Goal: Transaction & Acquisition: Obtain resource

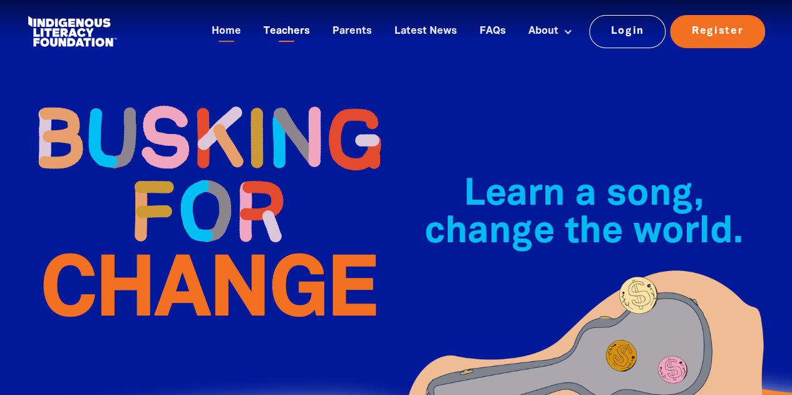
click at [285, 32] on link "Teachers" at bounding box center [286, 31] width 61 height 21
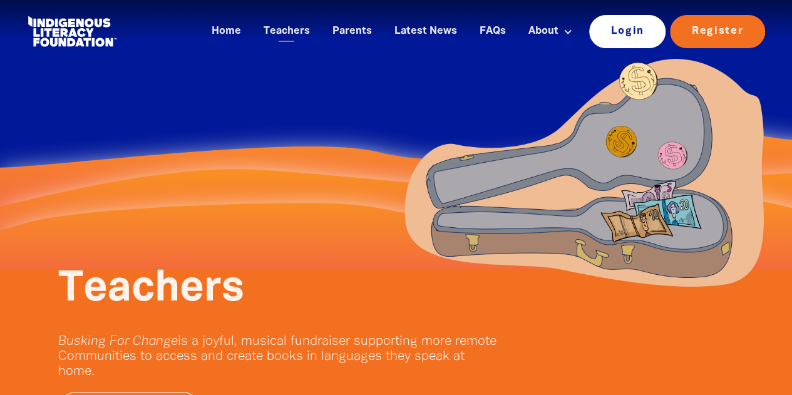
click at [611, 28] on link "Login" at bounding box center [627, 31] width 77 height 33
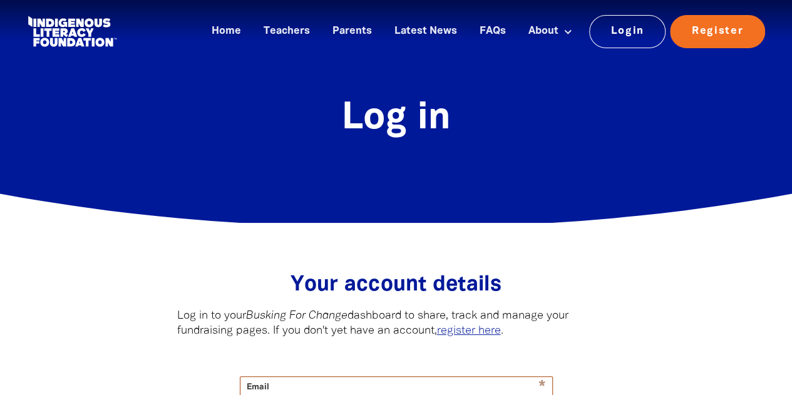
type input "[PERSON_NAME][EMAIL_ADDRESS][PERSON_NAME][DOMAIN_NAME]"
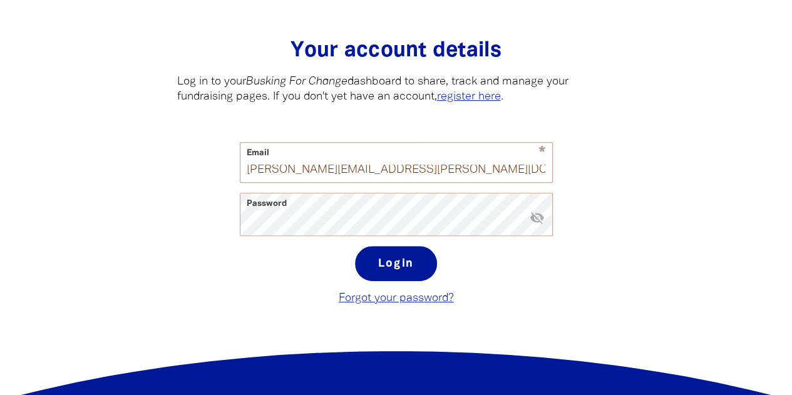
scroll to position [242, 0]
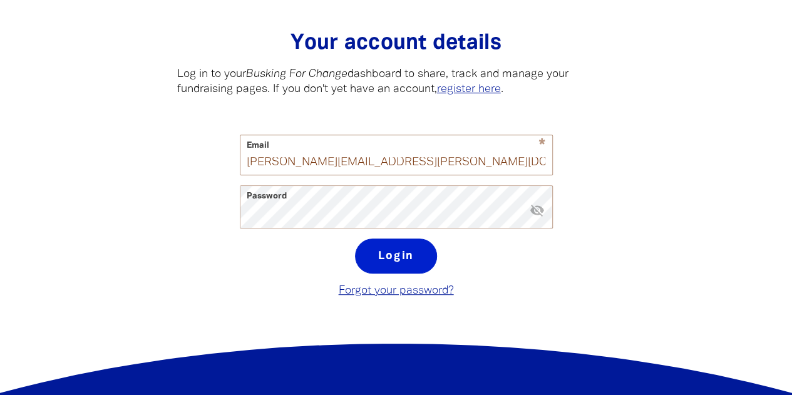
click at [412, 256] on button "Login" at bounding box center [396, 255] width 82 height 35
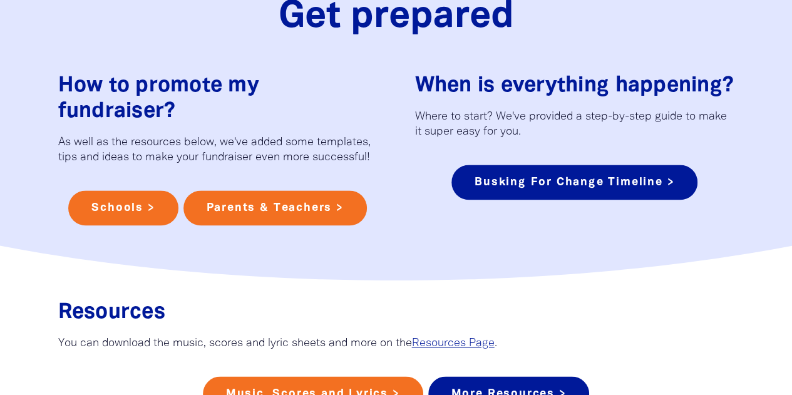
scroll to position [784, 0]
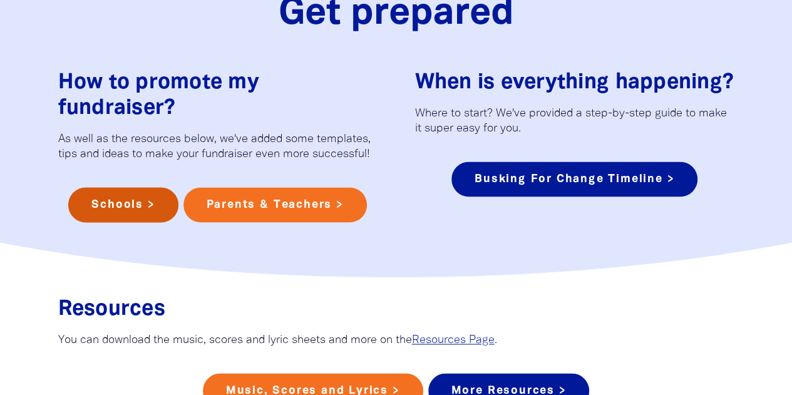
click at [146, 197] on link "Schools >" at bounding box center [123, 204] width 110 height 35
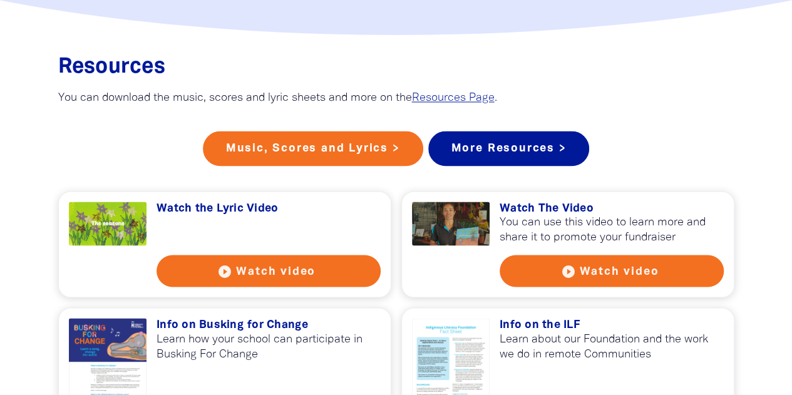
scroll to position [983, 0]
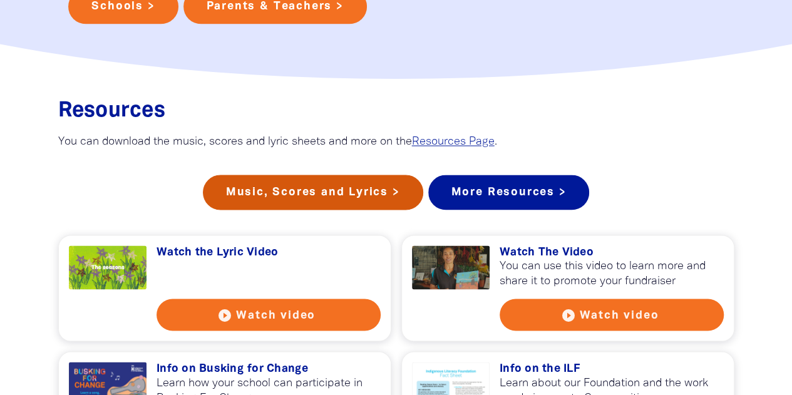
click at [381, 205] on link "Music, Scores and Lyrics >" at bounding box center [313, 192] width 220 height 35
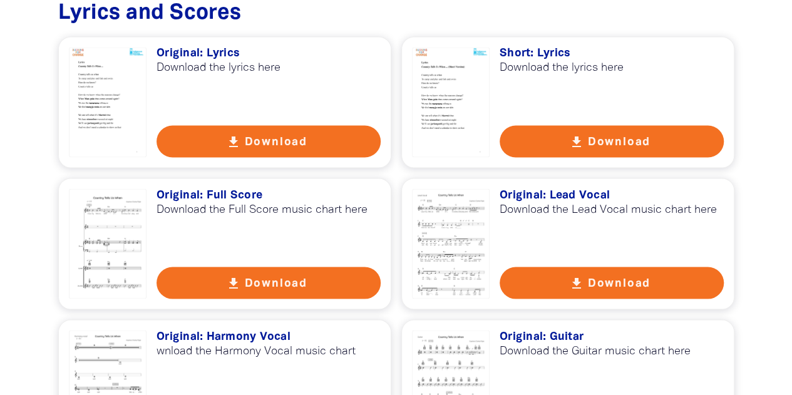
scroll to position [1060, 0]
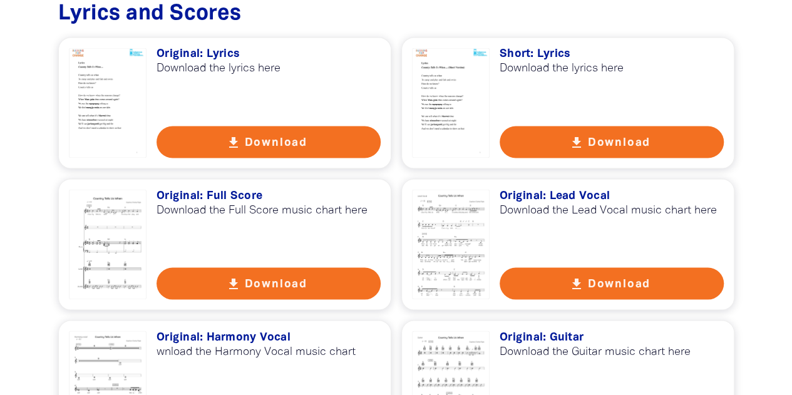
click at [314, 136] on button "get_app Download" at bounding box center [268, 142] width 224 height 32
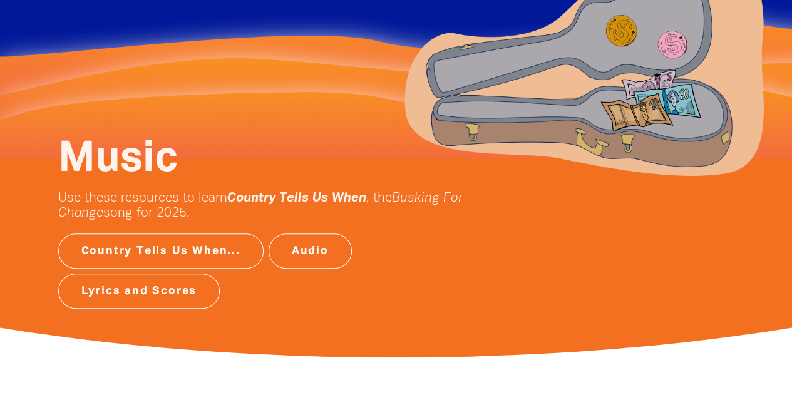
scroll to position [0, 0]
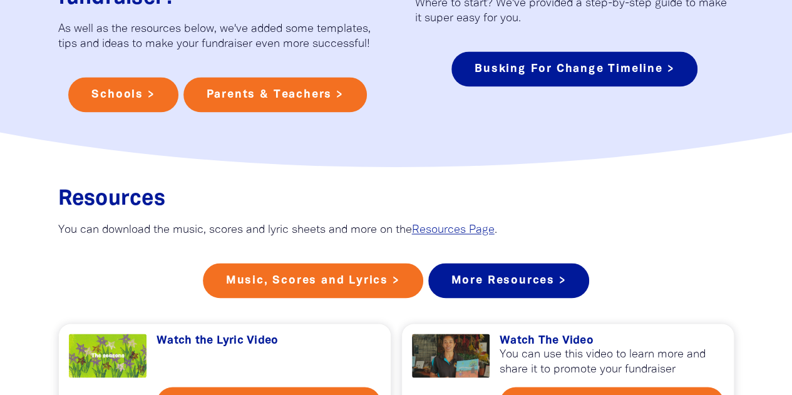
scroll to position [893, 0]
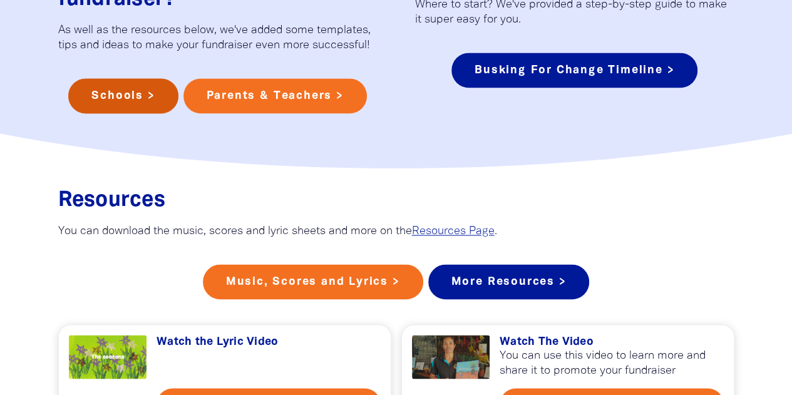
click at [123, 91] on link "Schools >" at bounding box center [123, 95] width 110 height 35
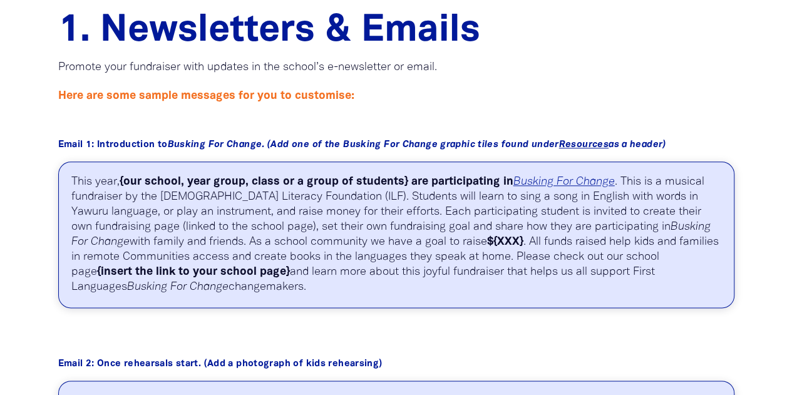
scroll to position [584, 0]
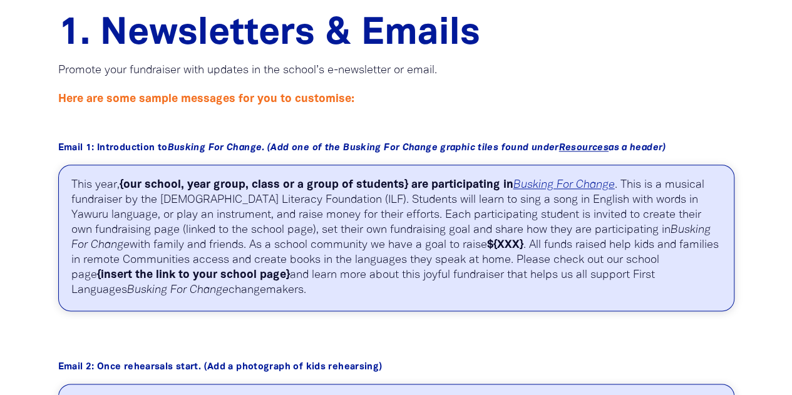
drag, startPoint x: 71, startPoint y: 183, endPoint x: 213, endPoint y: 286, distance: 175.7
click at [213, 286] on p "This year, {our school, year group, class or a group of students} are participa…" at bounding box center [396, 238] width 676 height 146
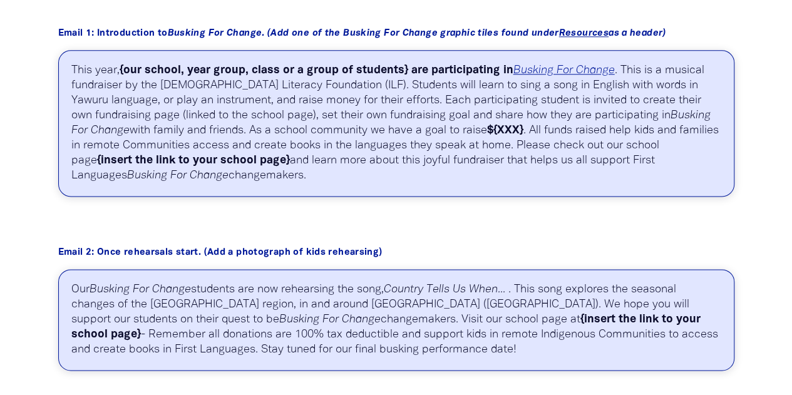
scroll to position [700, 0]
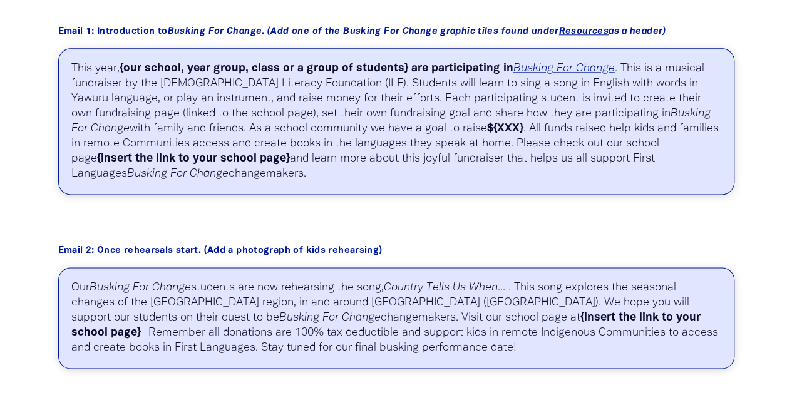
copy p "This year, {our school, year group, class or a group of students} are participa…"
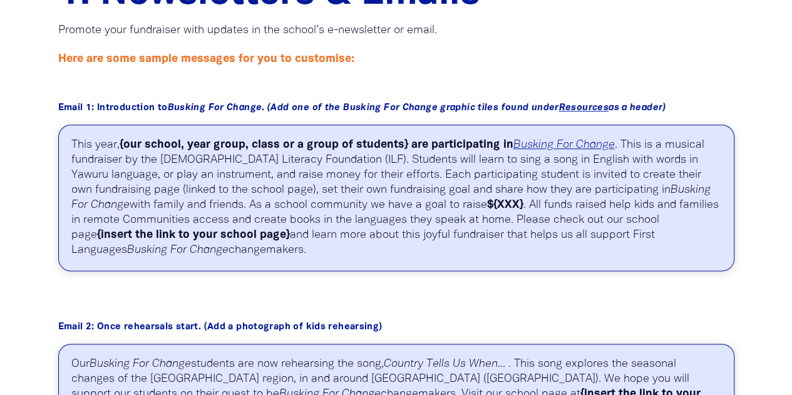
scroll to position [626, 0]
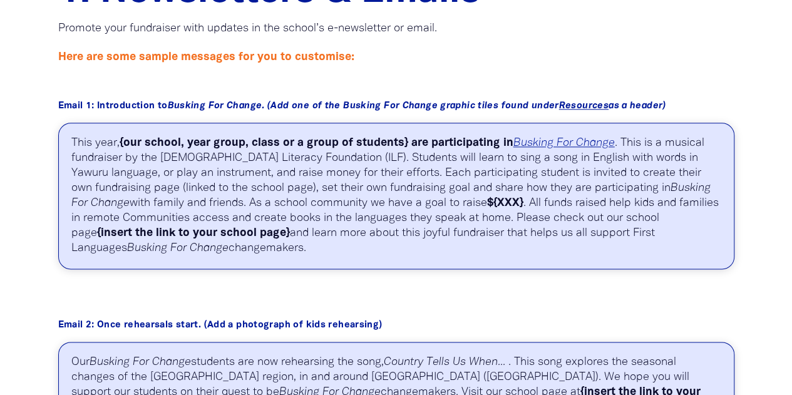
click at [752, 172] on div "Email 1: Introduction to Busking For Change. (Add one of the Busking For Change…" at bounding box center [396, 184] width 714 height 169
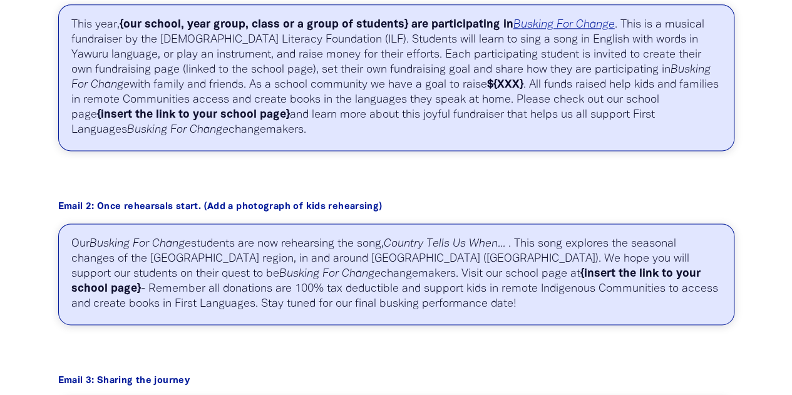
scroll to position [745, 0]
drag, startPoint x: 71, startPoint y: 241, endPoint x: 333, endPoint y: 304, distance: 269.0
click at [333, 304] on p "Our Busking For Change students are now rehearsing the song, Country Tells Us W…" at bounding box center [396, 273] width 676 height 101
copy p "Our Busking For Change students are now rehearsing the song, Country Tells Us W…"
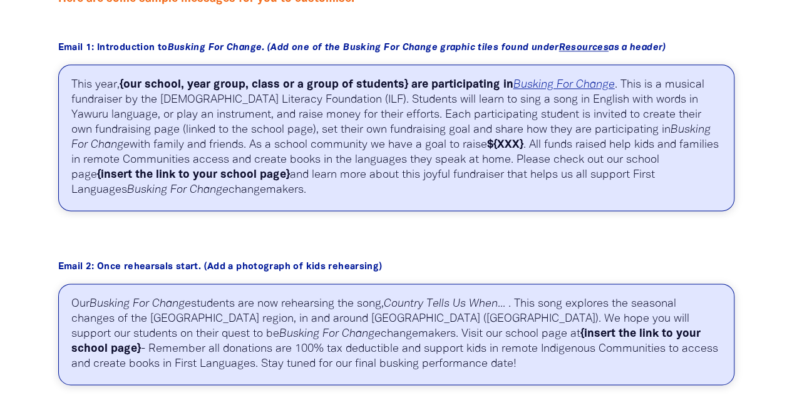
scroll to position [684, 0]
click at [603, 49] on em "Resources" at bounding box center [583, 48] width 49 height 9
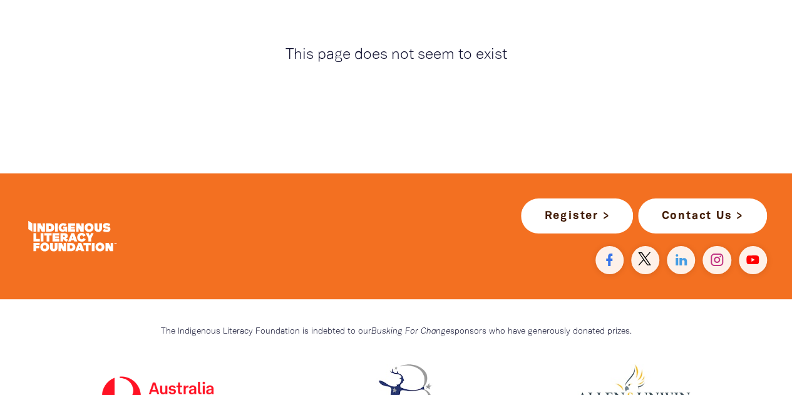
scroll to position [137, 0]
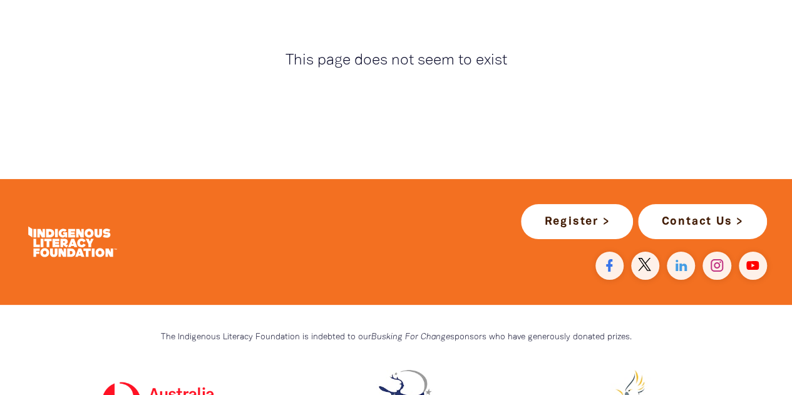
drag, startPoint x: 98, startPoint y: 233, endPoint x: 705, endPoint y: 332, distance: 615.3
click at [705, 332] on p "The Indigenous Literacy Foundation is indebted to our Busking For Change sponso…" at bounding box center [396, 337] width 676 height 15
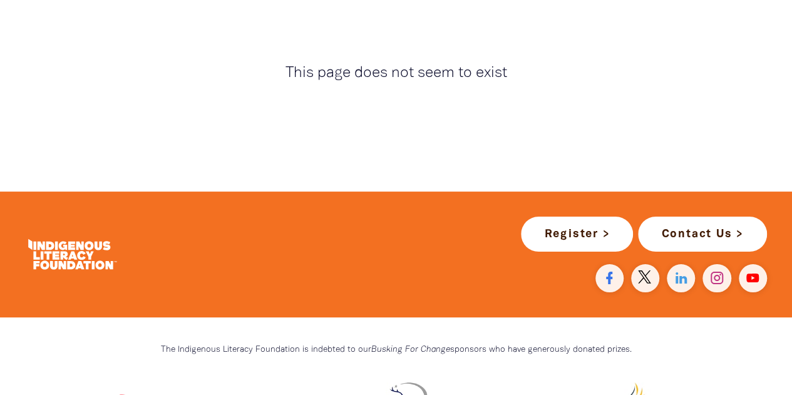
scroll to position [0, 0]
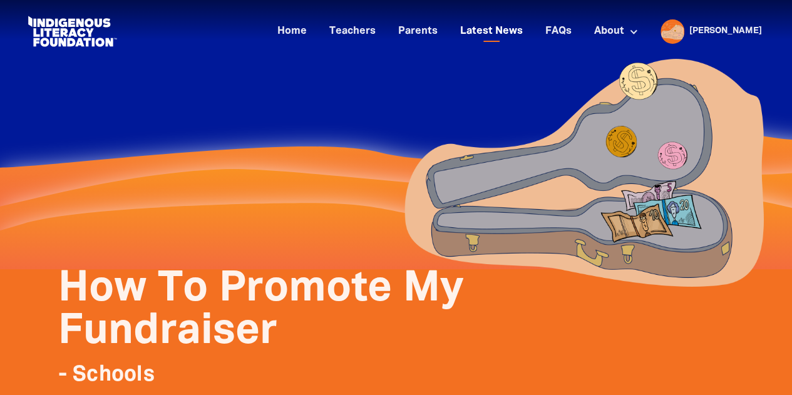
click at [519, 34] on link "Latest News" at bounding box center [492, 31] width 78 height 21
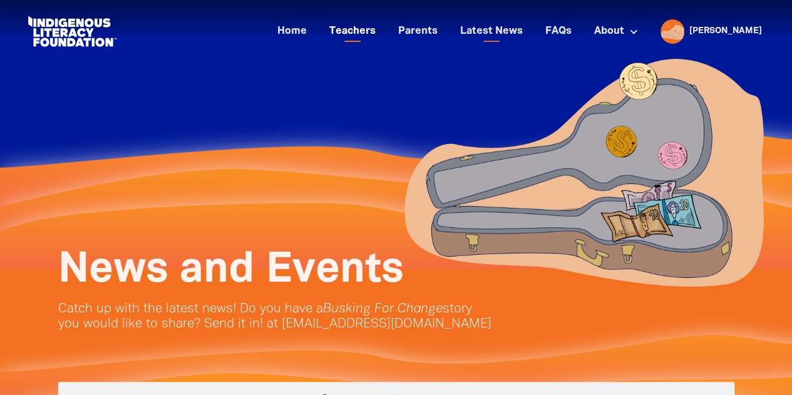
click at [383, 32] on link "Teachers" at bounding box center [352, 31] width 61 height 21
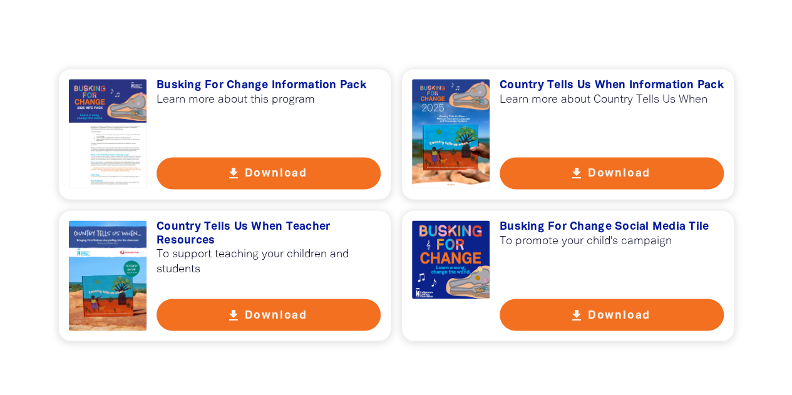
scroll to position [904, 0]
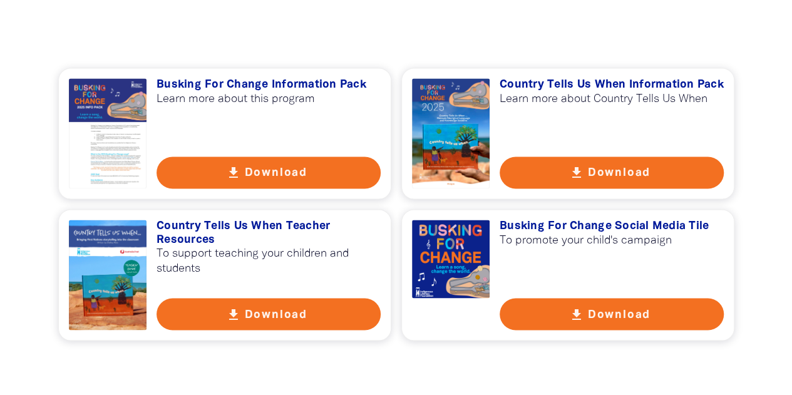
click at [433, 284] on div at bounding box center [451, 259] width 78 height 78
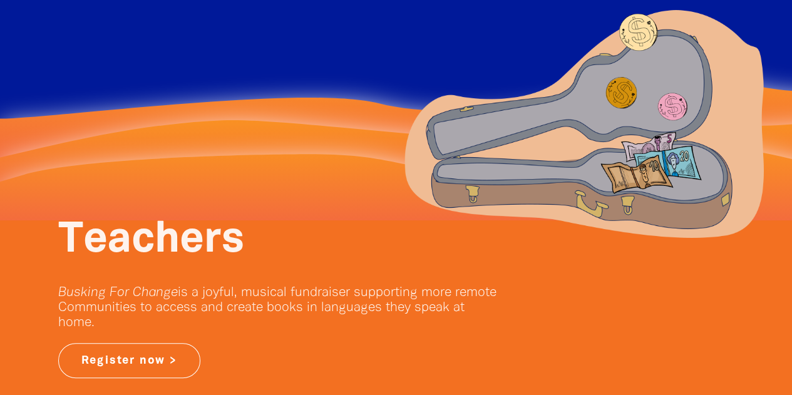
scroll to position [0, 0]
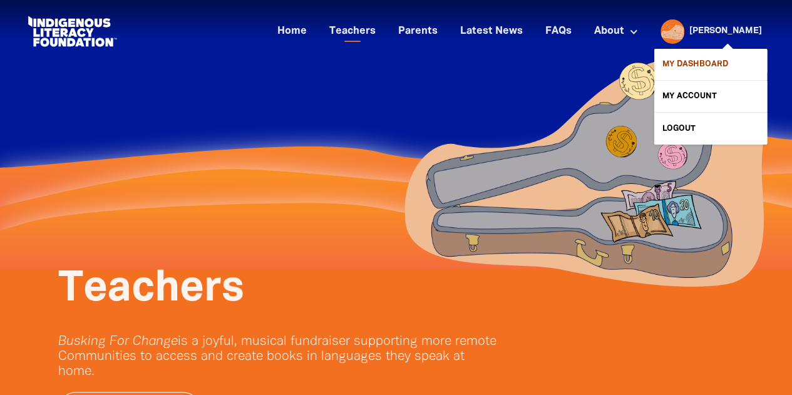
click at [709, 63] on link "My Dashboard" at bounding box center [710, 64] width 113 height 31
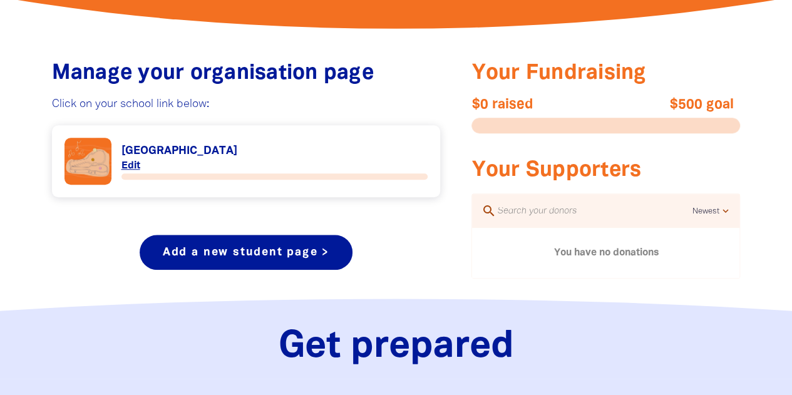
scroll to position [452, 0]
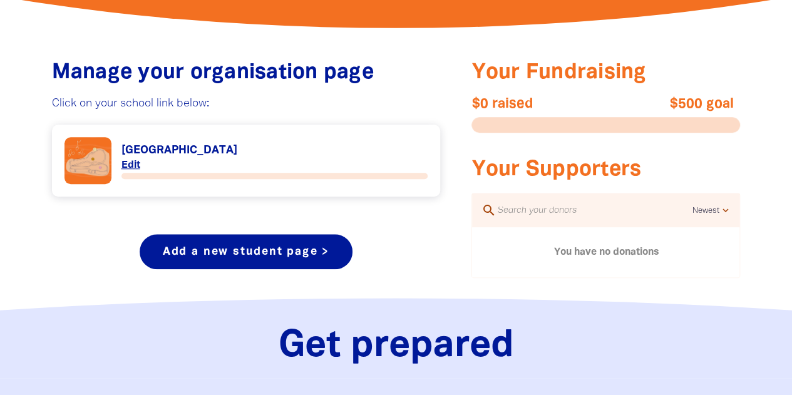
click at [140, 151] on link "Link to [GEOGRAPHIC_DATA]" at bounding box center [246, 160] width 364 height 47
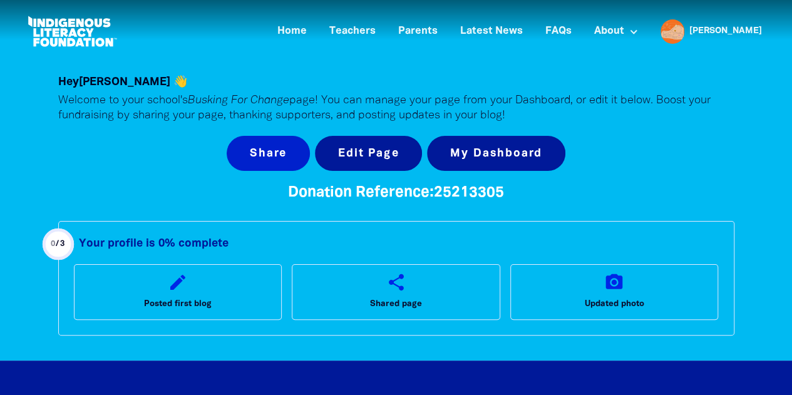
click at [271, 156] on button "Share" at bounding box center [268, 153] width 83 height 35
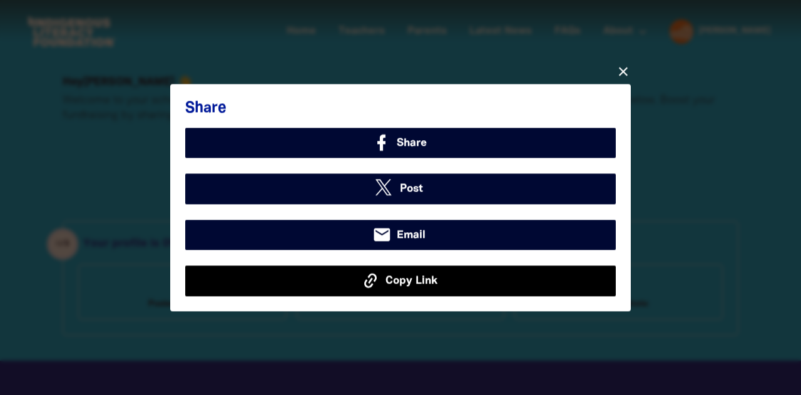
click at [425, 271] on button "Copy Link" at bounding box center [400, 281] width 431 height 30
